Goal: Task Accomplishment & Management: Use online tool/utility

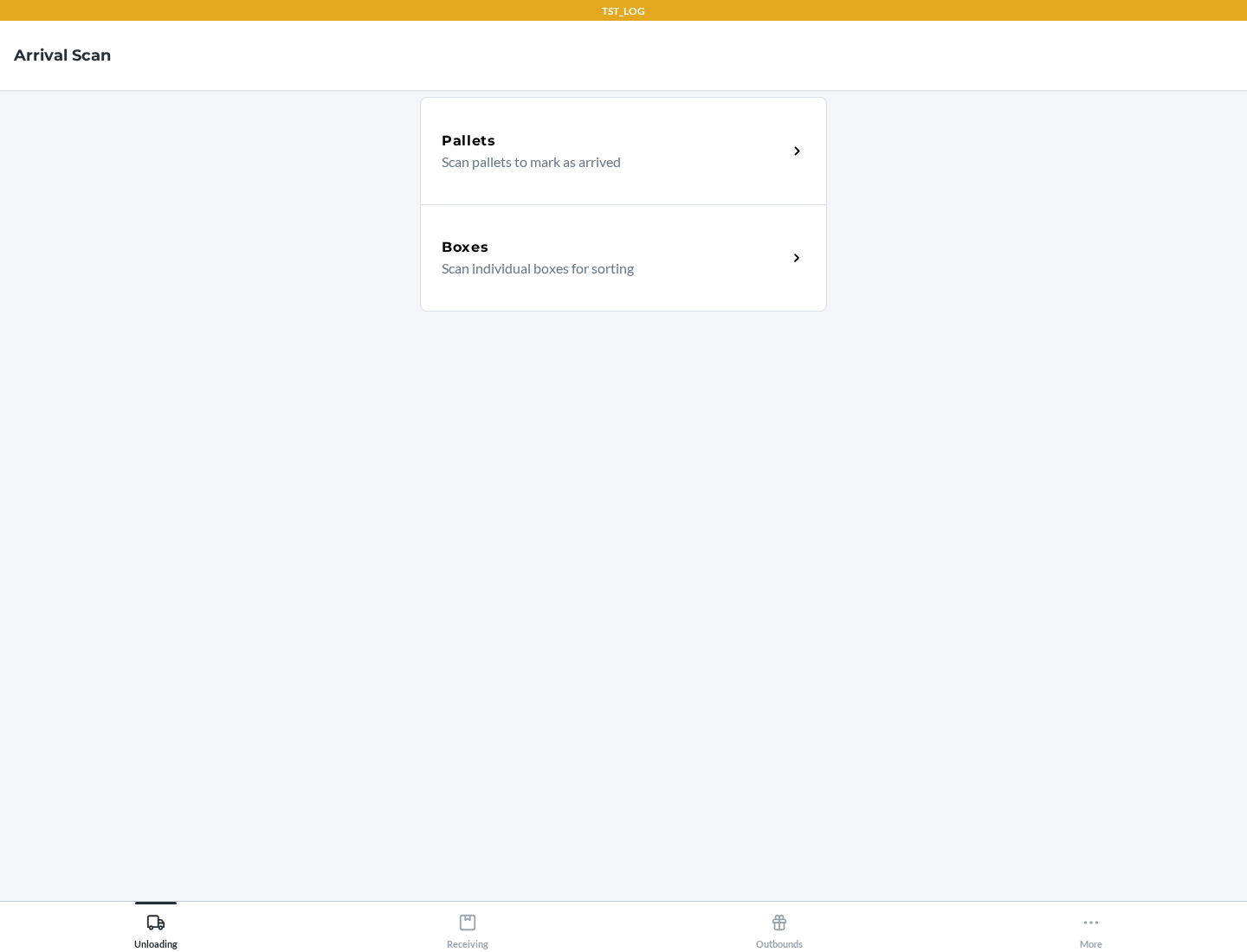
click at [613, 248] on div "Boxes" at bounding box center [613, 247] width 345 height 20
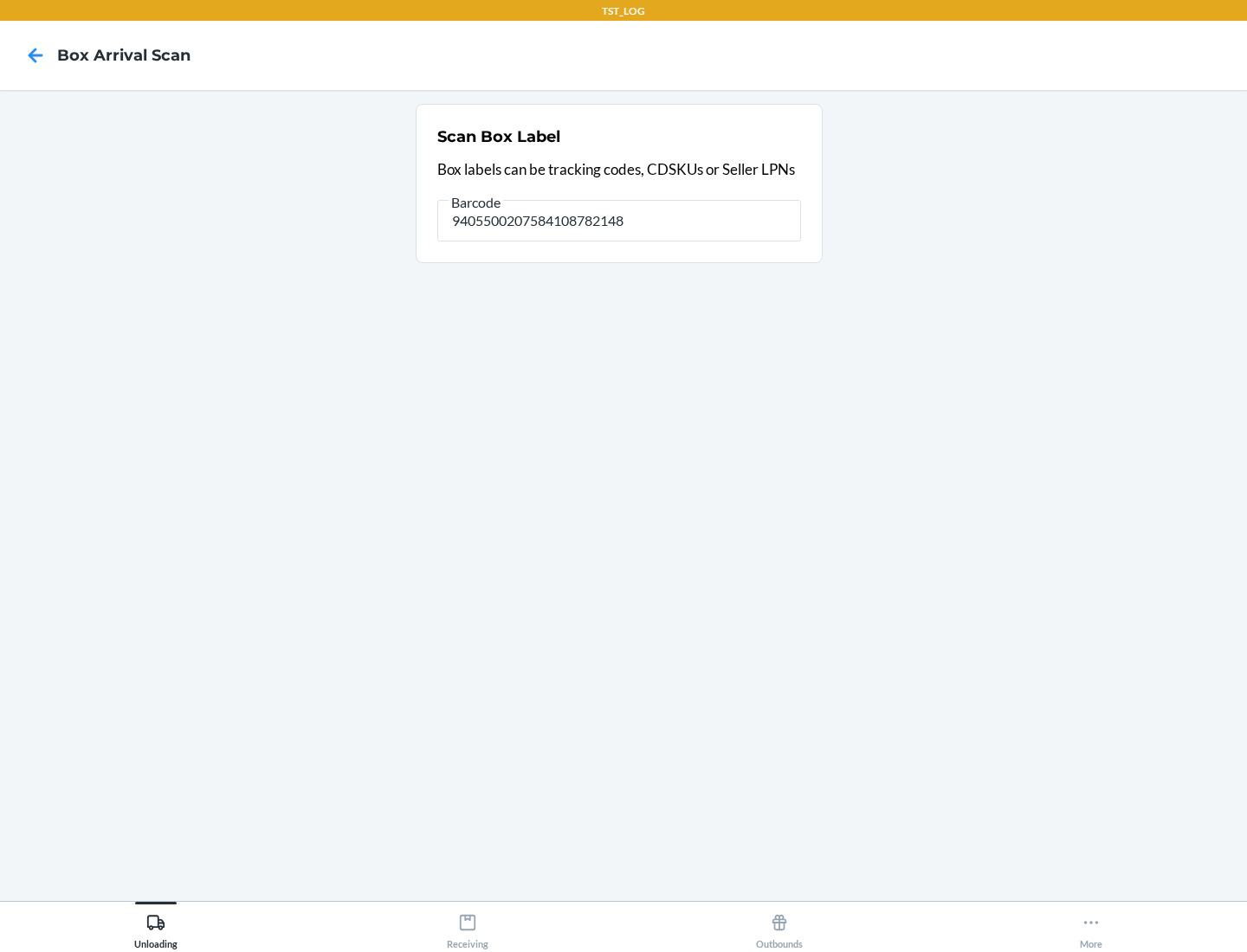
type input "9405500207584108782148"
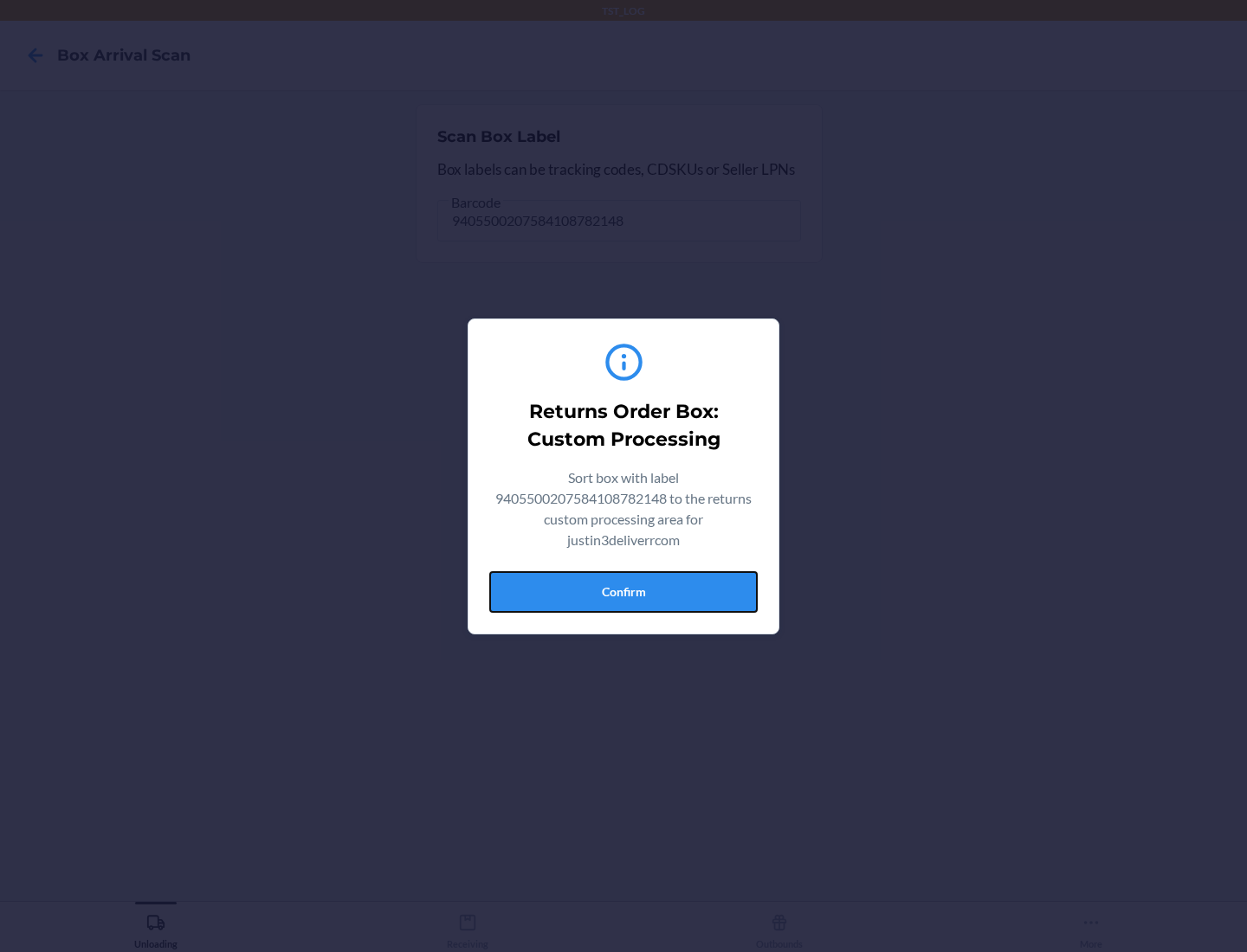
click at [623, 591] on button "Confirm" at bounding box center [623, 592] width 268 height 42
